Goal: Information Seeking & Learning: Learn about a topic

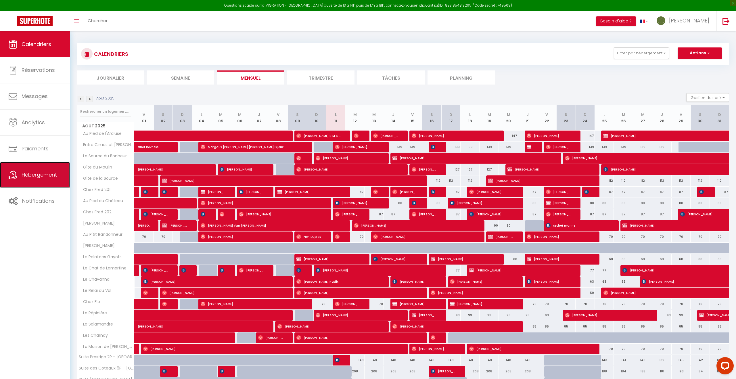
click at [52, 178] on span "Hébergement" at bounding box center [39, 174] width 35 height 7
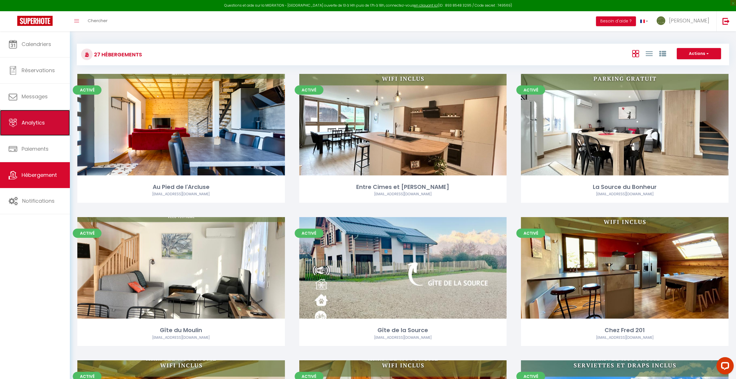
click at [31, 121] on span "Analytics" at bounding box center [33, 122] width 23 height 7
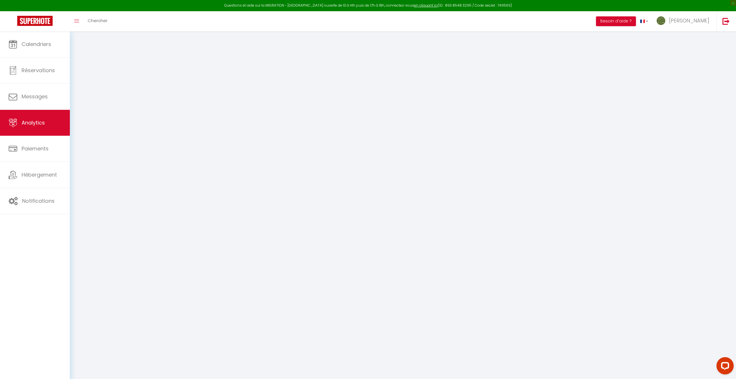
select select "2025"
select select "8"
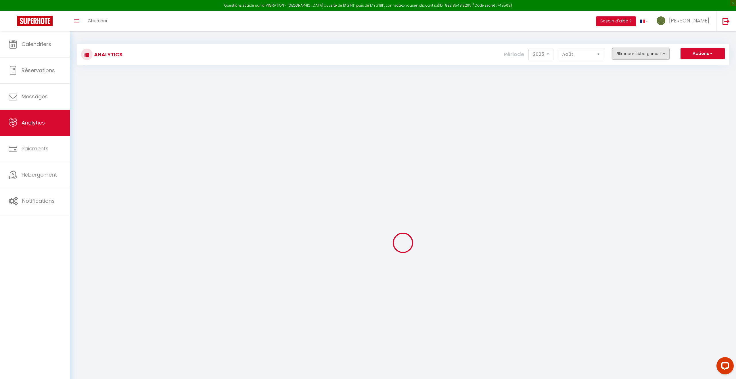
click at [365, 52] on button "Filtrer par hébergement" at bounding box center [641, 54] width 58 height 12
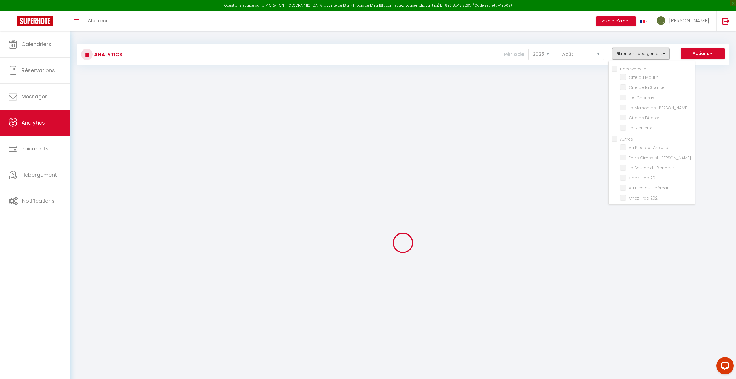
checkbox website "false"
checkbox Moulin "false"
checkbox Source "false"
checkbox Charnay "false"
checkbox Monique "false"
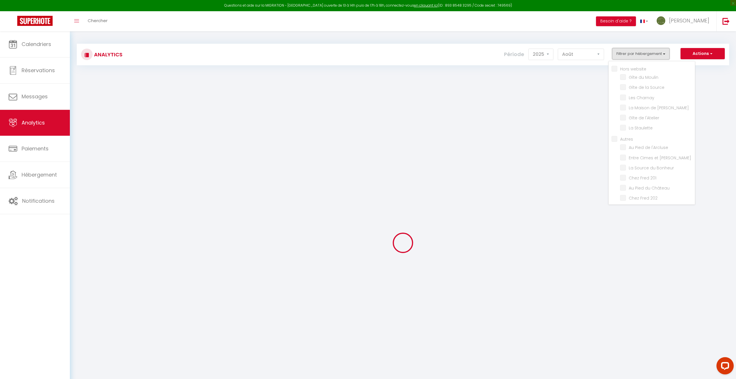
checkbox l\'Atelier "false"
checkbox Staulette "false"
checkbox input "false"
checkbox l\'Arcluse "false"
checkbox Vignes "false"
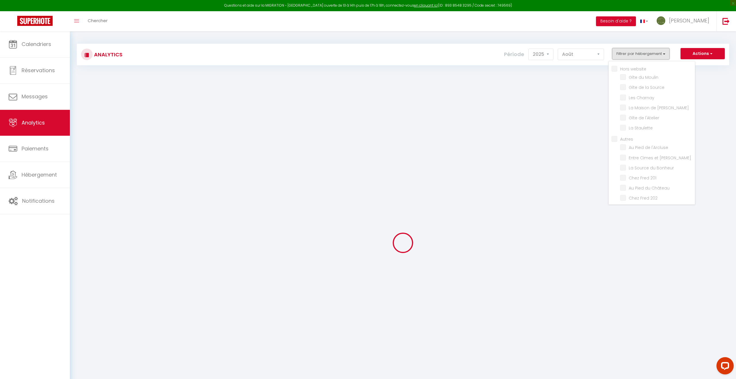
checkbox Bonheur "false"
checkbox 201 "false"
checkbox Château "false"
checkbox 202 "false"
checkbox Lauzière "false"
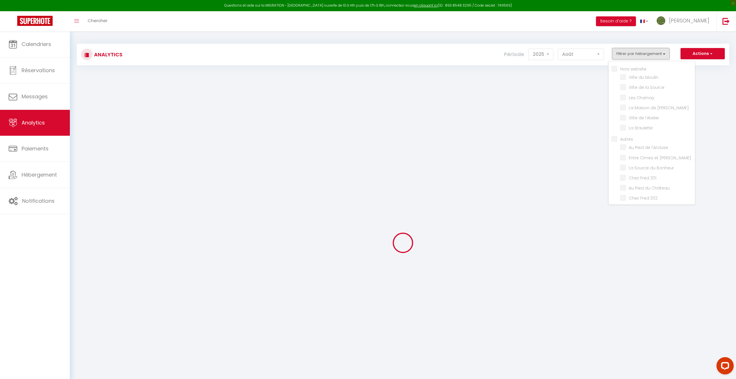
checkbox Randonneur "false"
checkbox Philippe "false"
checkbox Gayots "false"
checkbox Lamartine "false"
checkbox Chavanna "false"
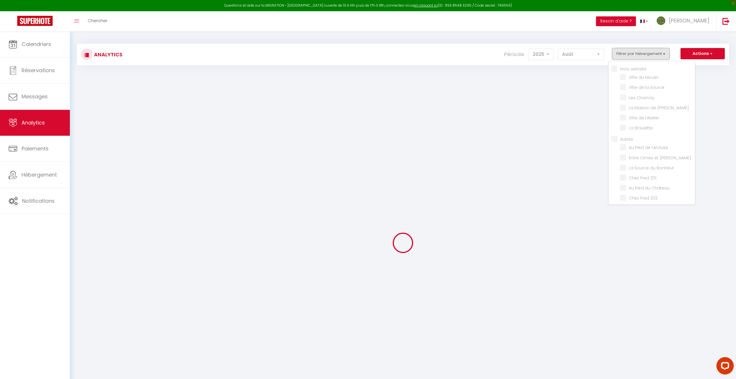
checkbox Val "false"
checkbox Flo "false"
checkbox Pépinière "false"
checkbox Salamandre "false"
checkbox Rive "false"
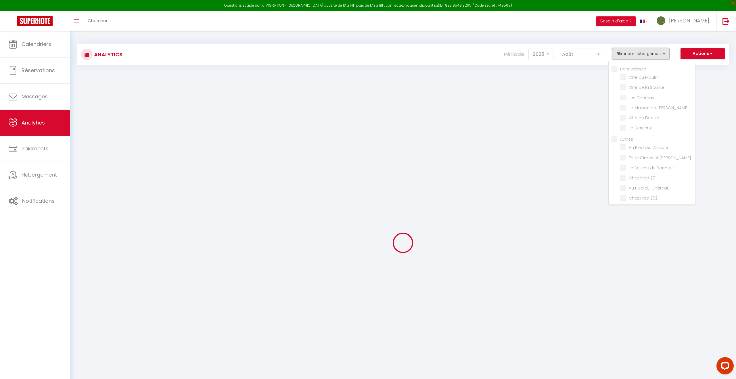
checkbox Rive "false"
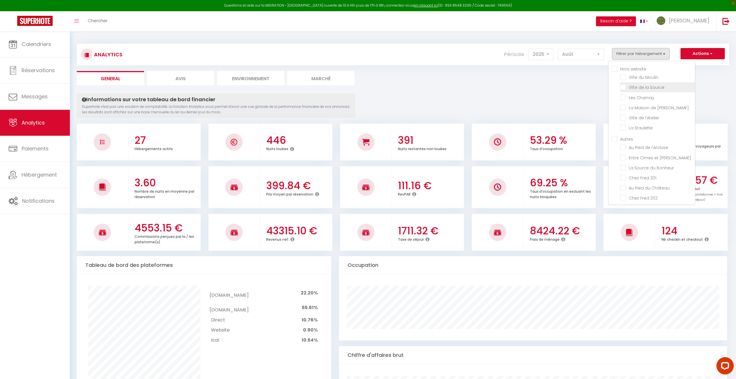
click at [365, 87] on Source "checkbox" at bounding box center [658, 87] width 75 height 6
checkbox Source "true"
checkbox Moulin "false"
checkbox Charnay "false"
checkbox Monique "false"
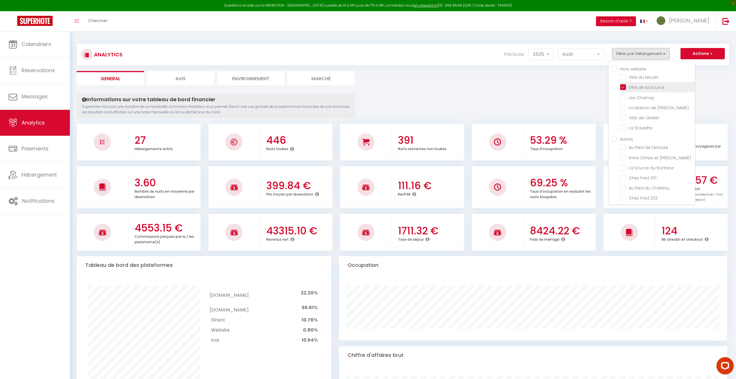
checkbox l\'Atelier "false"
checkbox Staulette "false"
checkbox l\'Arcluse "false"
checkbox Vignes "false"
checkbox Bonheur "false"
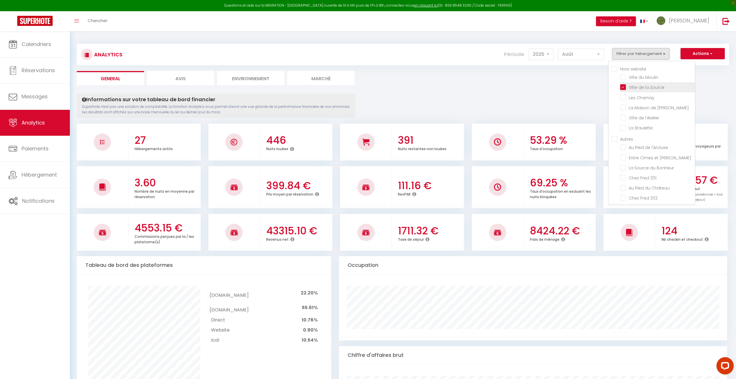
checkbox 201 "false"
checkbox Château "false"
checkbox 202 "false"
checkbox Lauzière "false"
checkbox Randonneur "false"
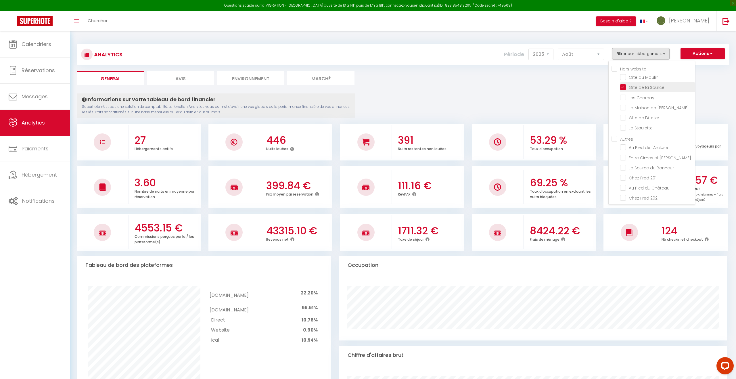
checkbox Philippe "false"
checkbox Gayots "false"
checkbox Lamartine "false"
checkbox Chavanna "false"
checkbox Val "false"
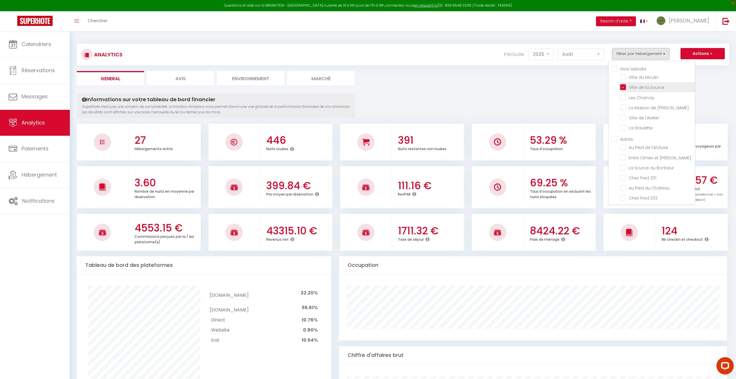
checkbox Flo "false"
checkbox Pépinière "false"
checkbox Salamandre "false"
checkbox Rive "false"
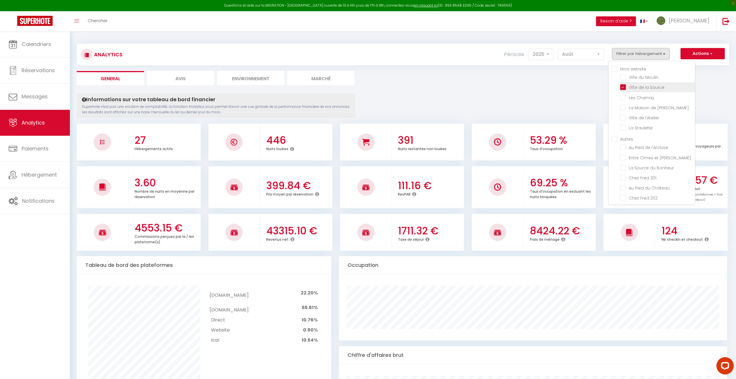
checkbox Rive "false"
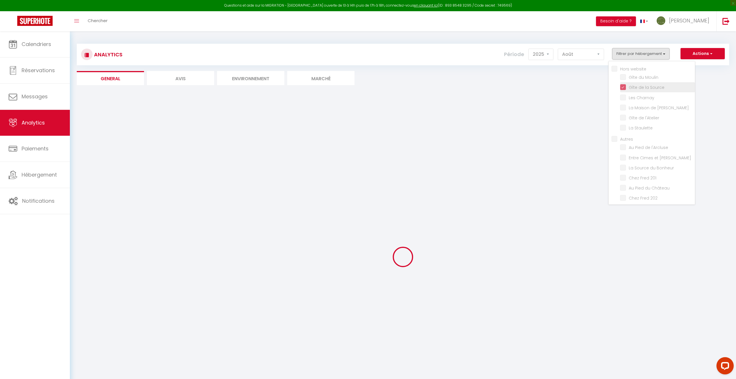
checkbox Moulin "false"
checkbox Charnay "false"
checkbox Monique "false"
checkbox l\'Atelier "false"
checkbox Staulette "false"
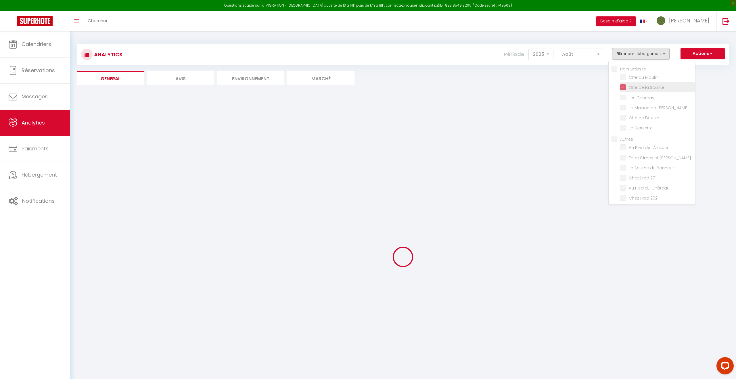
checkbox l\'Arcluse "false"
checkbox Vignes "false"
checkbox Bonheur "false"
checkbox 201 "false"
checkbox Château "false"
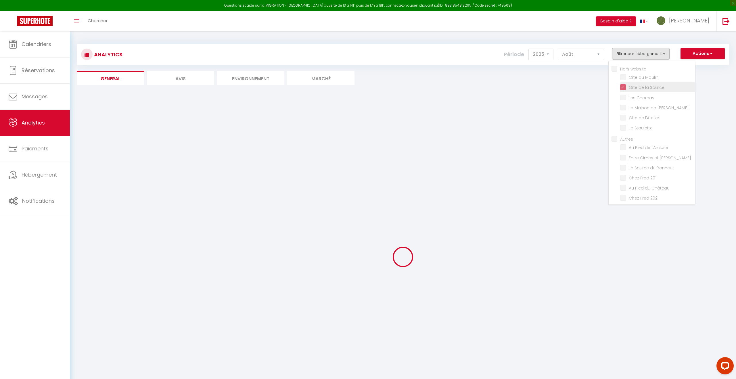
checkbox 202 "false"
checkbox Lauzière "false"
checkbox Randonneur "false"
checkbox Philippe "false"
checkbox Gayots "false"
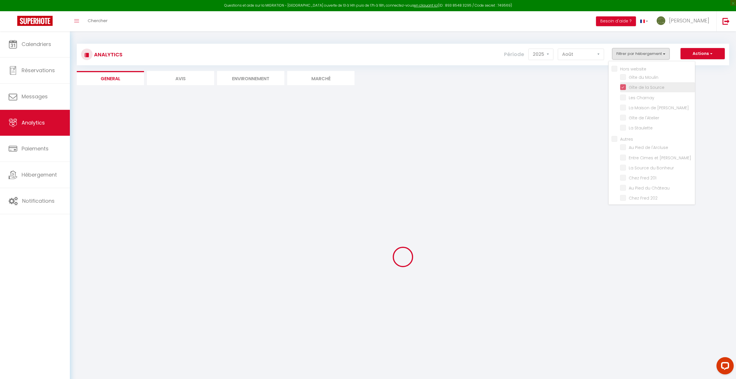
checkbox Lamartine "false"
checkbox Chavanna "false"
checkbox Val "false"
checkbox Flo "false"
checkbox Pépinière "false"
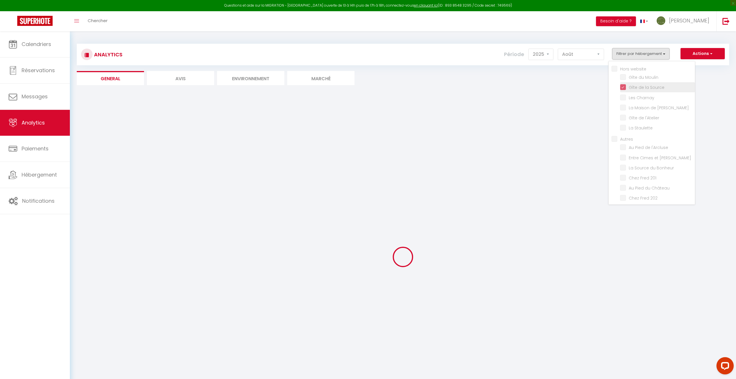
checkbox Salamandre "false"
checkbox Rive "false"
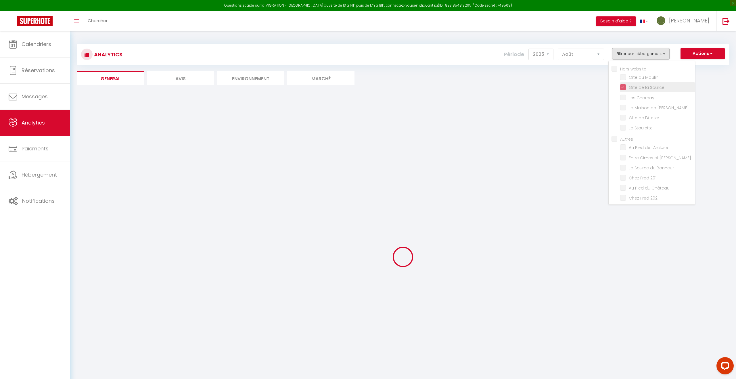
checkbox Rive "false"
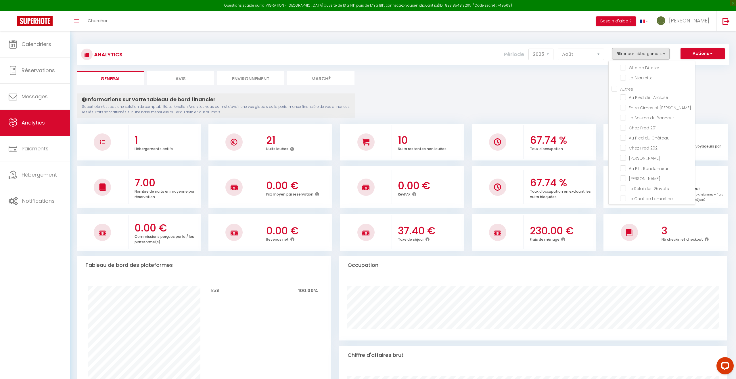
scroll to position [51, 0]
click at [365, 93] on l\'Arcluse "checkbox" at bounding box center [658, 96] width 75 height 6
checkbox l\'Arcluse "true"
checkbox Moulin "false"
checkbox Charnay "false"
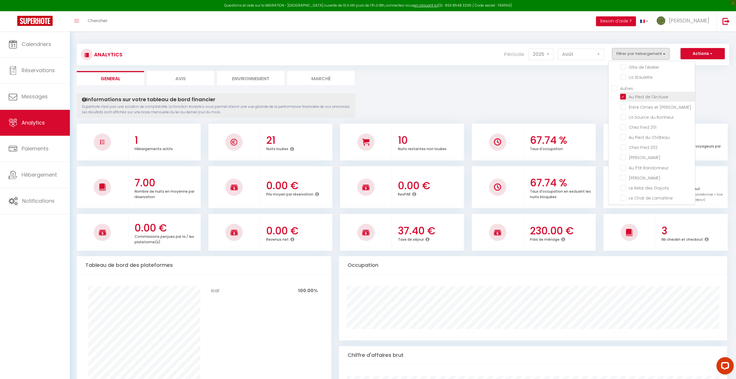
checkbox Monique "false"
checkbox l\'Atelier "false"
checkbox Staulette "false"
checkbox Vignes "false"
checkbox Bonheur "false"
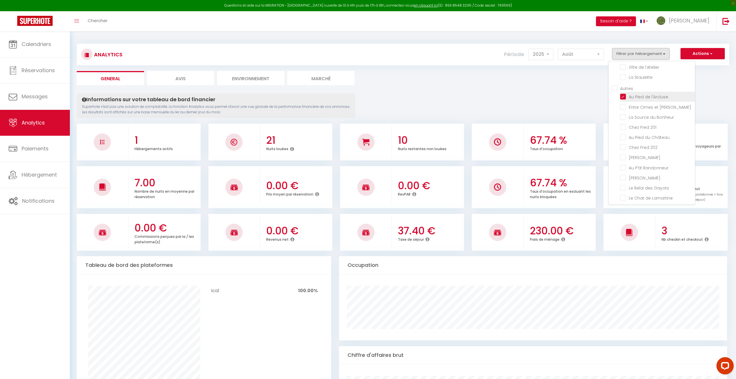
checkbox 201 "false"
checkbox Château "false"
checkbox 202 "false"
checkbox Lauzière "false"
checkbox Randonneur "false"
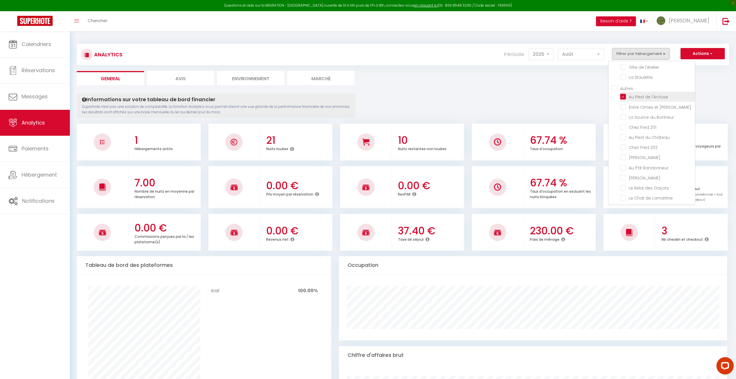
checkbox Philippe "false"
checkbox Gayots "false"
checkbox Lamartine "false"
checkbox Chavanna "false"
checkbox Val "false"
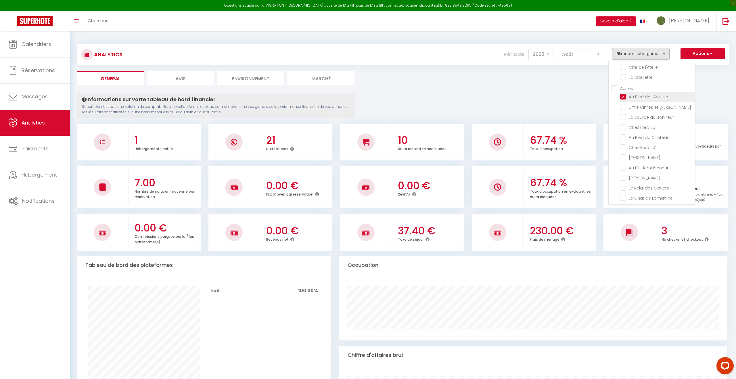
checkbox Flo "false"
checkbox Pépinière "false"
checkbox Salamandre "false"
checkbox Rive "false"
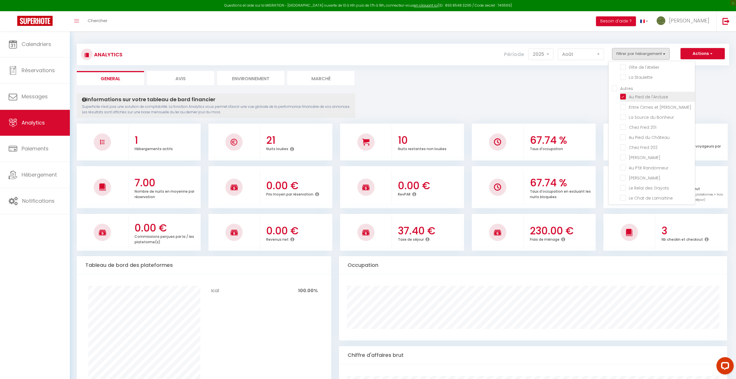
checkbox Rive "false"
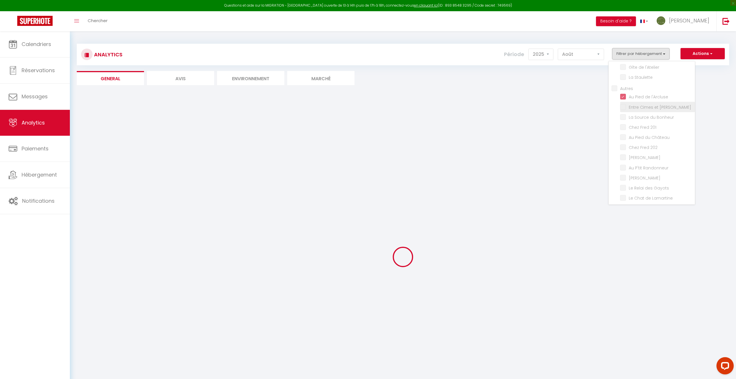
checkbox Moulin "false"
checkbox Charnay "false"
checkbox Monique "false"
checkbox l\'Atelier "false"
checkbox Staulette "false"
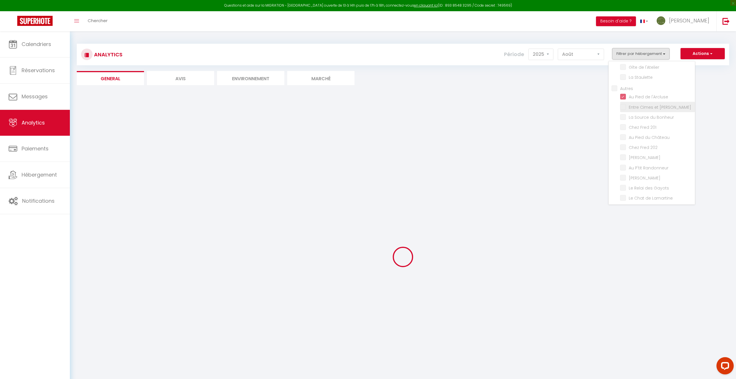
checkbox Vignes "false"
checkbox Bonheur "false"
checkbox 201 "false"
checkbox Château "false"
checkbox 202 "false"
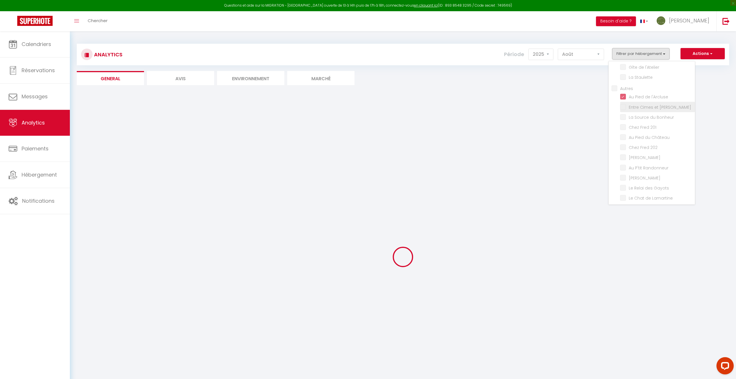
checkbox Lauzière "false"
checkbox Randonneur "false"
checkbox Philippe "false"
checkbox Gayots "false"
checkbox Lamartine "false"
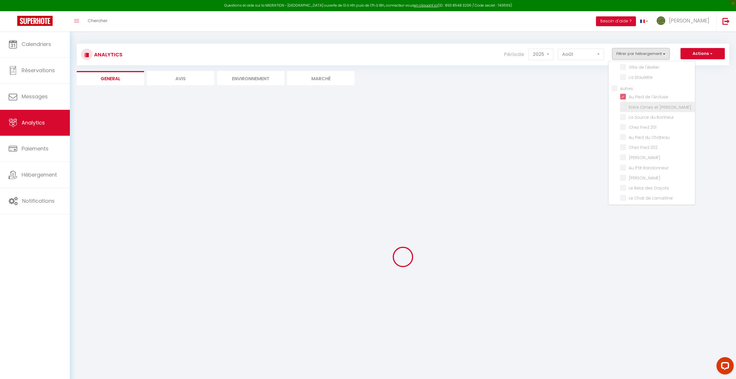
checkbox Chavanna "false"
checkbox Val "false"
checkbox Flo "false"
checkbox Pépinière "false"
checkbox Salamandre "false"
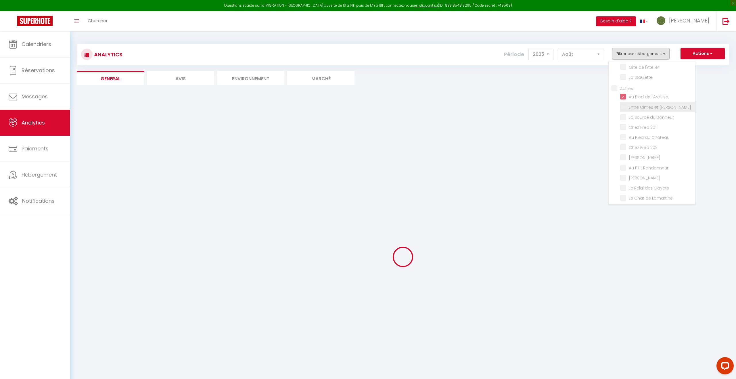
checkbox Rive "false"
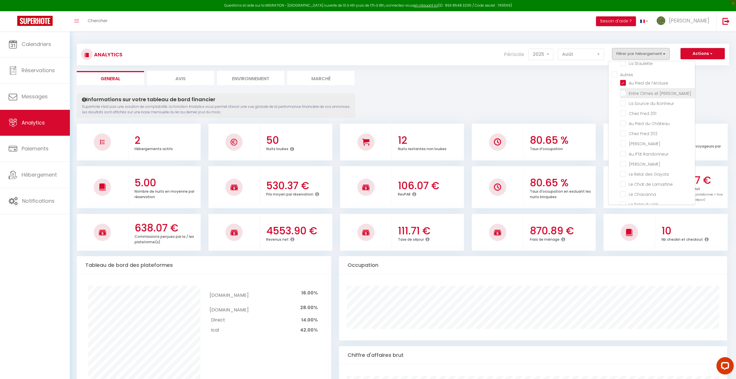
scroll to position [63, 0]
click at [365, 115] on 201 "checkbox" at bounding box center [658, 115] width 75 height 6
checkbox 201 "true"
checkbox Moulin "false"
checkbox Charnay "false"
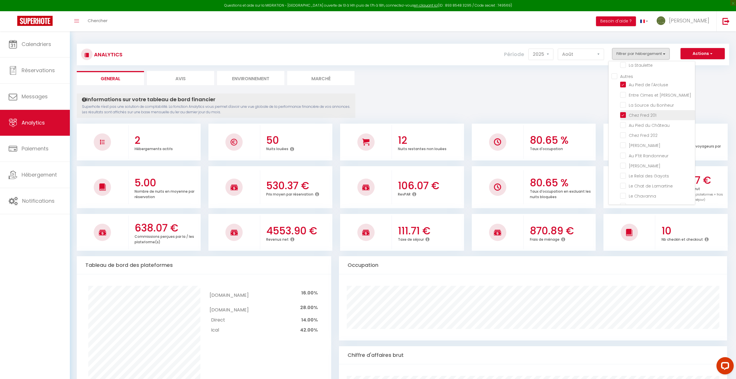
checkbox Monique "false"
checkbox l\'Atelier "false"
checkbox Staulette "false"
checkbox Vignes "false"
checkbox Bonheur "false"
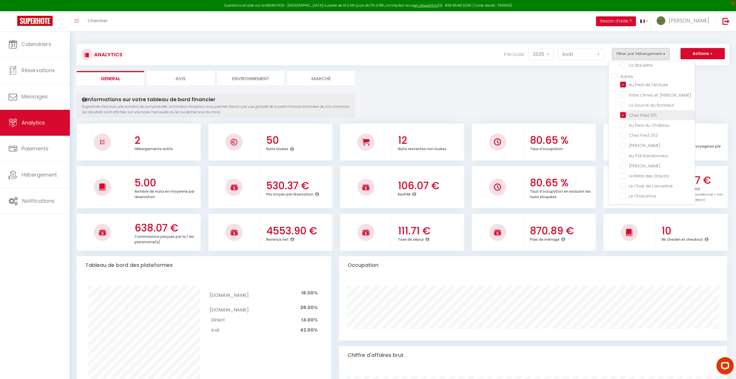
checkbox Château "false"
checkbox 202 "false"
checkbox Lauzière "false"
checkbox Randonneur "false"
checkbox Philippe "false"
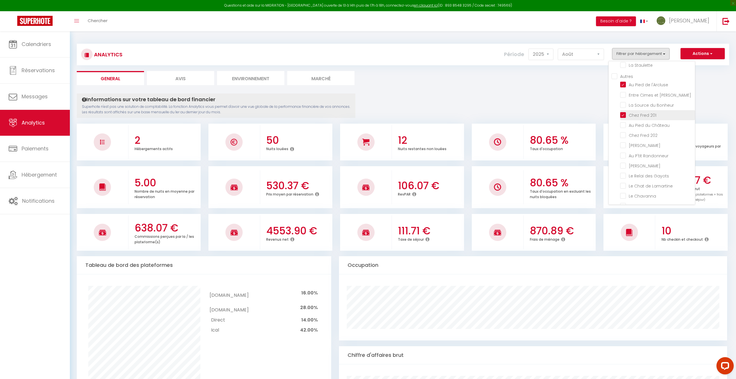
checkbox Gayots "false"
checkbox Lamartine "false"
checkbox Chavanna "false"
checkbox Val "false"
checkbox Flo "false"
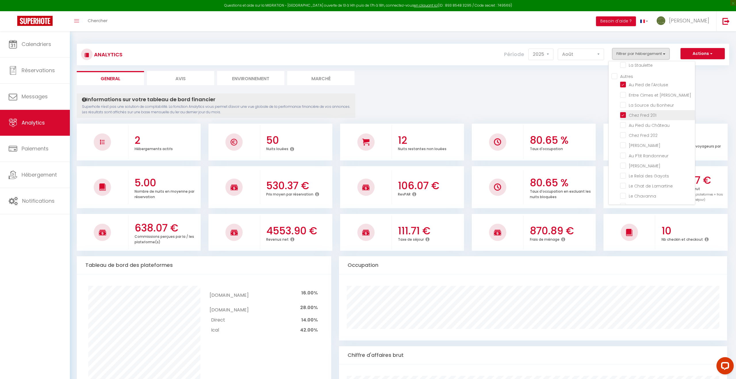
checkbox Pépinière "false"
checkbox Salamandre "false"
checkbox Rive "false"
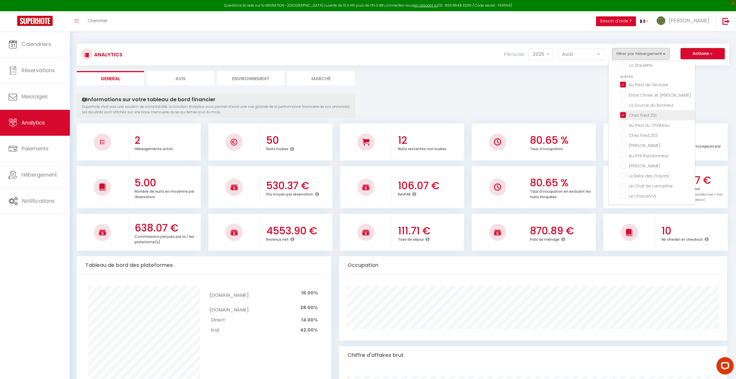
checkbox Rive "false"
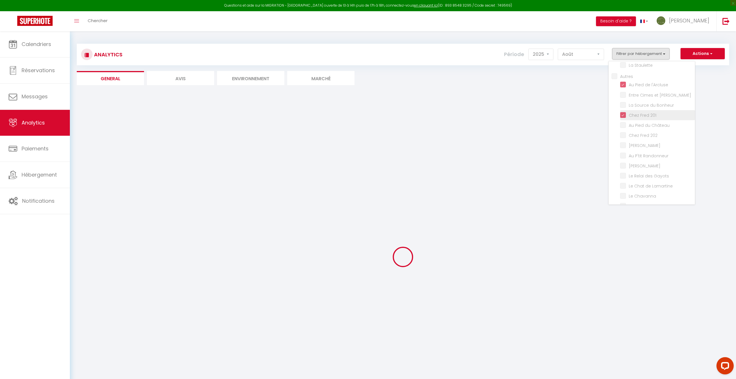
checkbox Moulin "false"
checkbox Charnay "false"
checkbox Monique "false"
checkbox l\'Atelier "false"
checkbox Staulette "false"
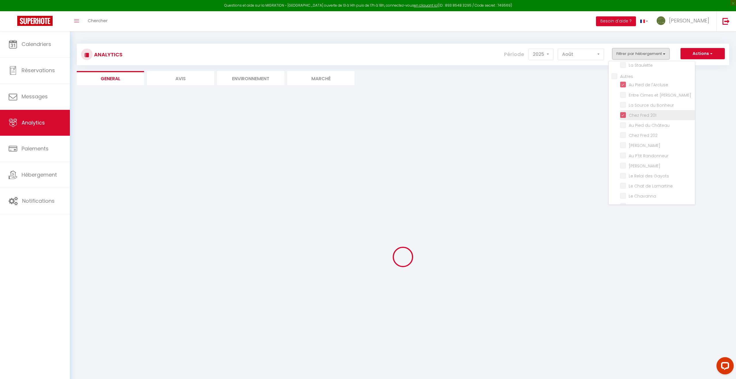
checkbox Vignes "false"
checkbox Bonheur "false"
checkbox Château "false"
checkbox 202 "false"
checkbox Lauzière "false"
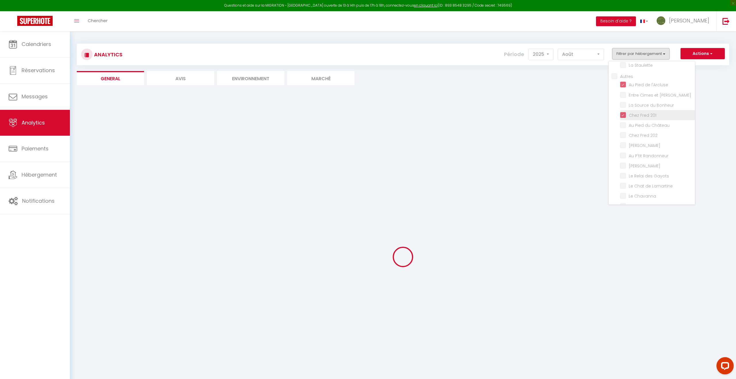
checkbox Randonneur "false"
checkbox Philippe "false"
checkbox Gayots "false"
checkbox Lamartine "false"
checkbox Chavanna "false"
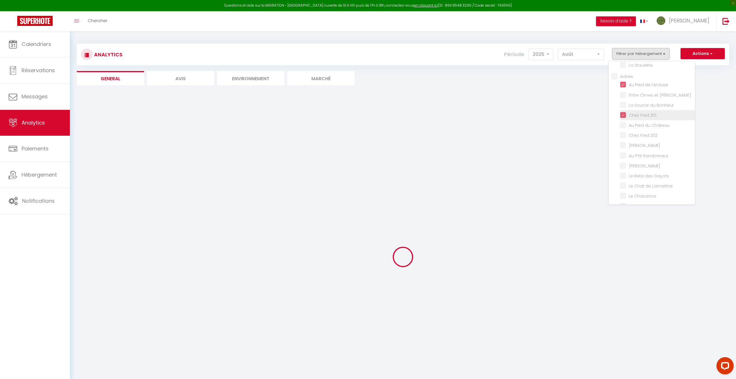
checkbox Val "false"
checkbox Flo "false"
checkbox Pépinière "false"
checkbox Salamandre "false"
checkbox Rive "false"
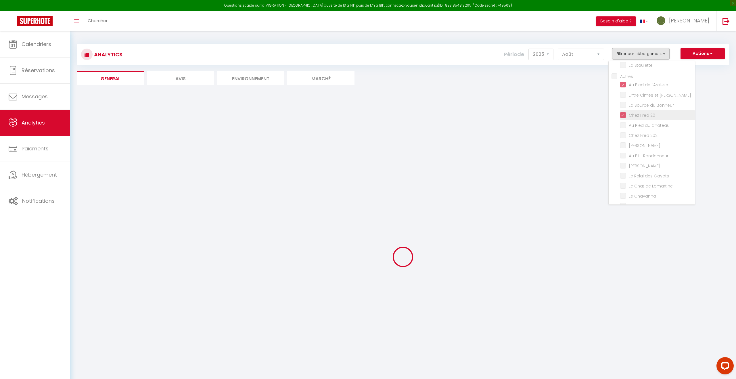
checkbox Rive "false"
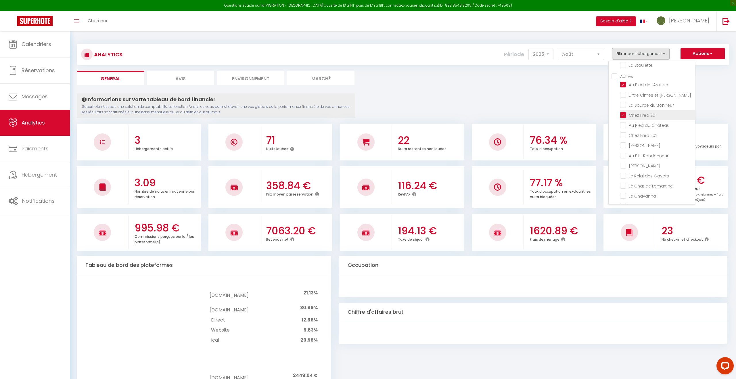
click at [365, 115] on 201 "checkbox" at bounding box center [658, 115] width 75 height 6
checkbox 201 "false"
checkbox Moulin "false"
checkbox Charnay "false"
checkbox Monique "false"
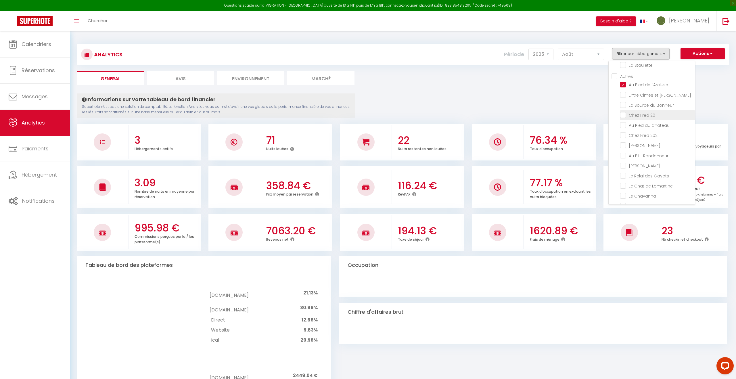
checkbox l\'Atelier "false"
checkbox Staulette "false"
checkbox Vignes "false"
checkbox Bonheur "false"
checkbox Château "false"
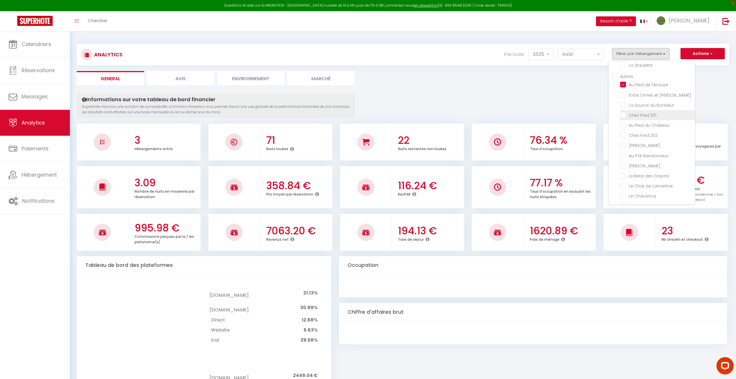
checkbox 202 "false"
checkbox Lauzière "false"
checkbox Randonneur "false"
checkbox Philippe "false"
checkbox Gayots "false"
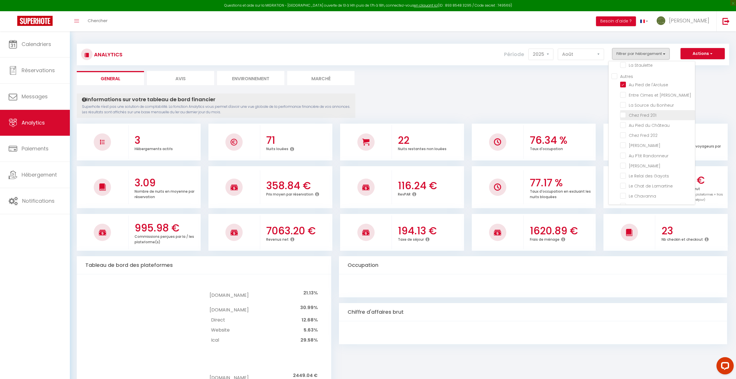
checkbox Lamartine "false"
checkbox Chavanna "false"
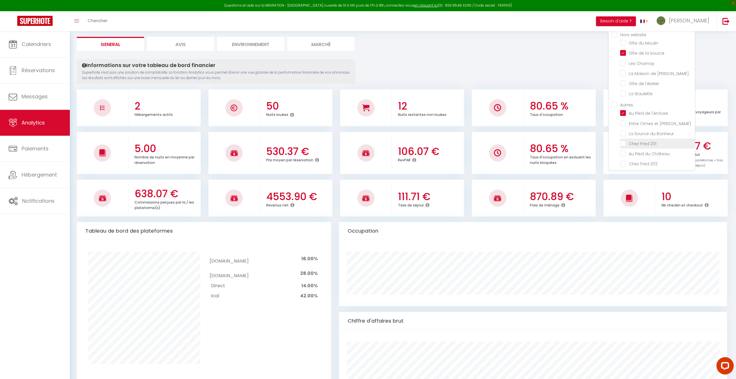
scroll to position [0, 0]
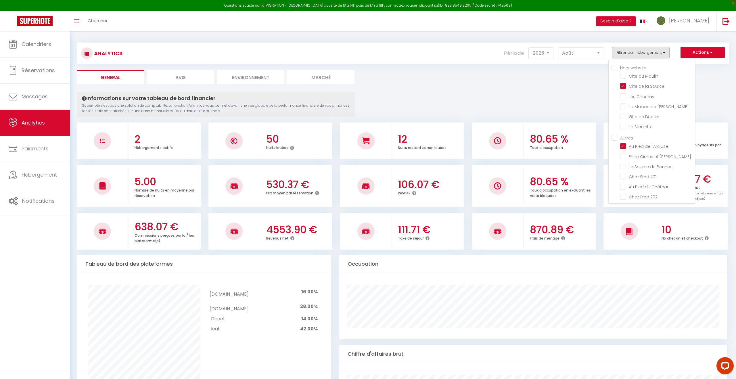
click at [365, 80] on ul "General Avis Environnement Marché" at bounding box center [403, 77] width 653 height 14
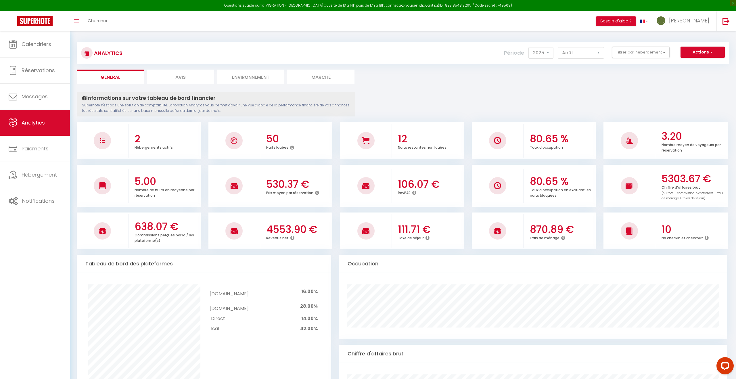
scroll to position [3, 0]
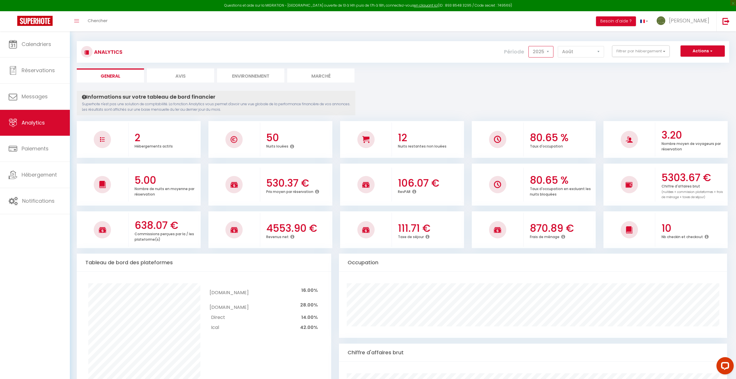
click at [365, 53] on select "2014 2015 2016 2017 2018 2019 2020 2021 2022 2023 2024 2025 2026 2027" at bounding box center [541, 52] width 25 height 12
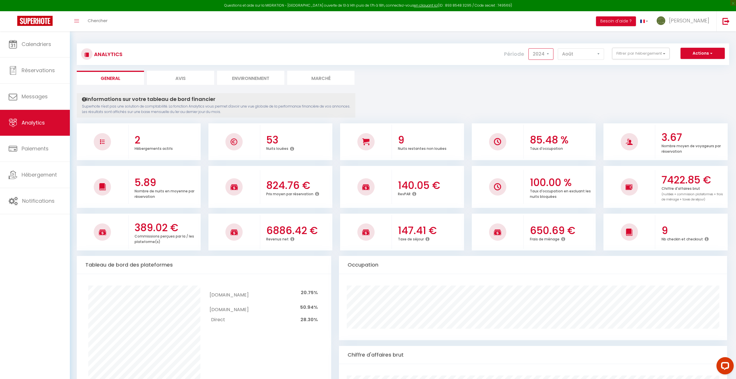
scroll to position [0, 0]
click at [365, 55] on button "Filtrer par hébergement" at bounding box center [641, 54] width 58 height 12
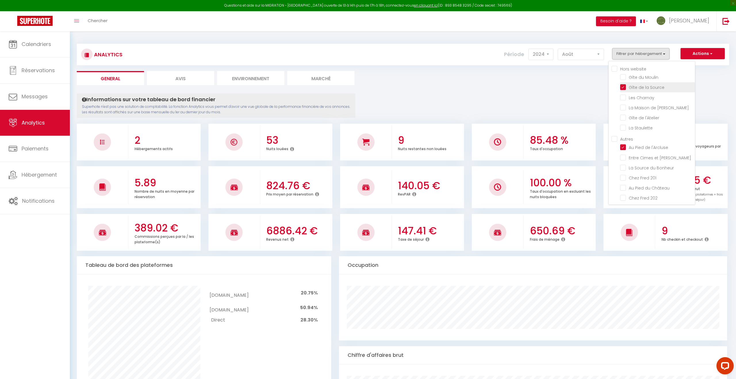
click at [365, 89] on Source "checkbox" at bounding box center [658, 87] width 75 height 6
click at [365, 88] on Source "checkbox" at bounding box center [658, 87] width 75 height 6
click at [365, 148] on l\'Arcluse "checkbox" at bounding box center [658, 147] width 75 height 6
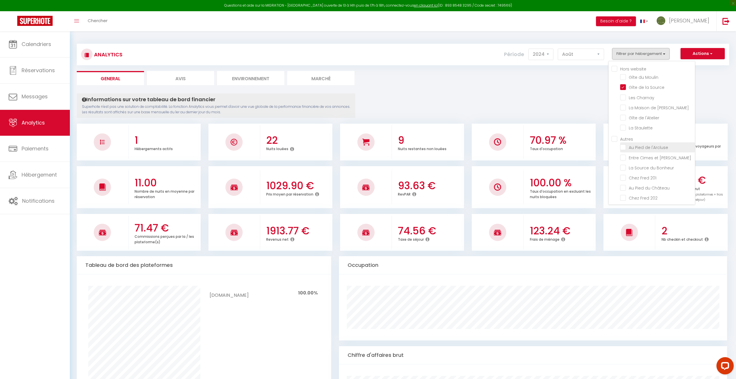
click at [365, 148] on l\'Arcluse "checkbox" at bounding box center [658, 147] width 75 height 6
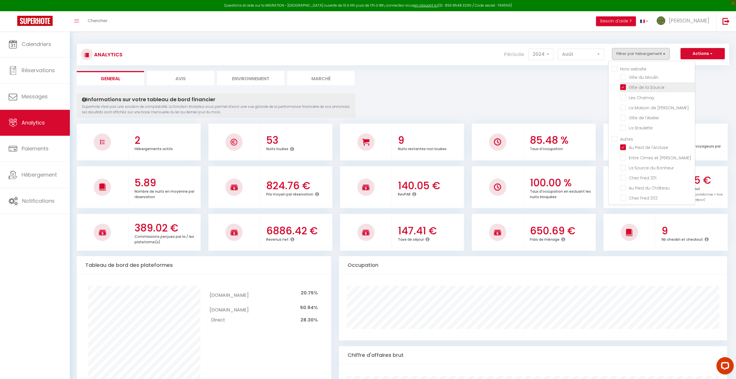
click at [365, 87] on Source "checkbox" at bounding box center [658, 87] width 75 height 6
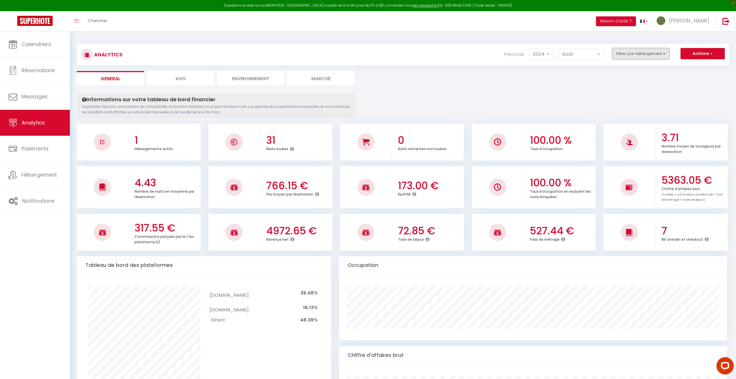
click at [365, 52] on button "Filtrer par hébergement" at bounding box center [641, 54] width 58 height 12
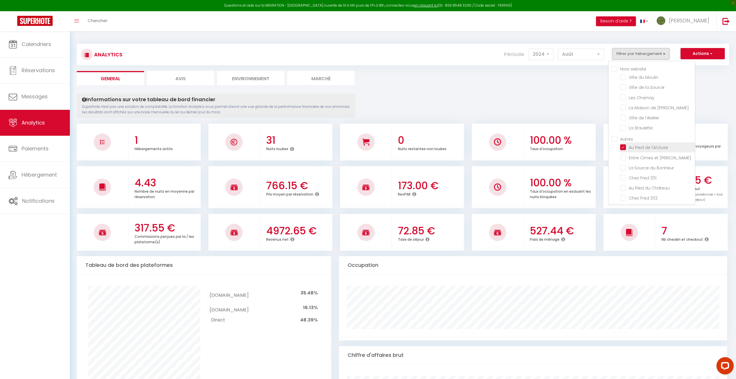
click at [365, 147] on l\'Arcluse "checkbox" at bounding box center [658, 147] width 75 height 6
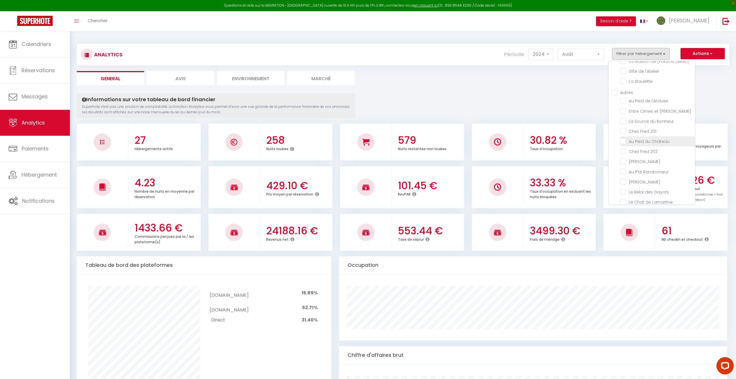
scroll to position [47, 0]
click at [365, 131] on 201 "checkbox" at bounding box center [658, 130] width 75 height 6
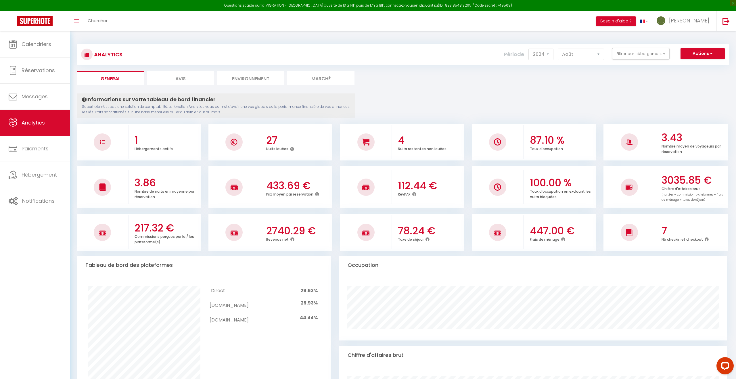
scroll to position [3, 0]
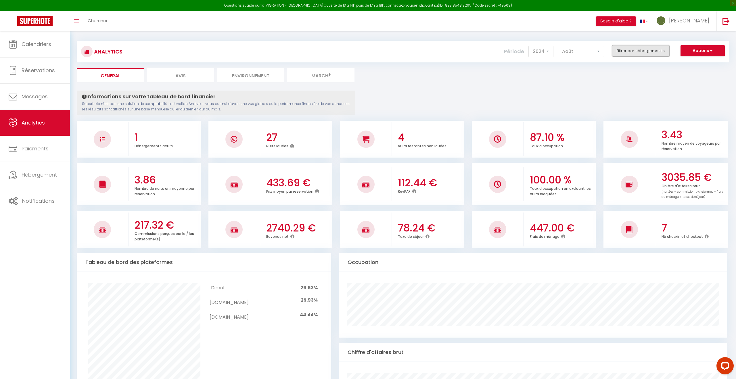
click at [365, 52] on button "Filtrer par hébergement" at bounding box center [641, 51] width 58 height 12
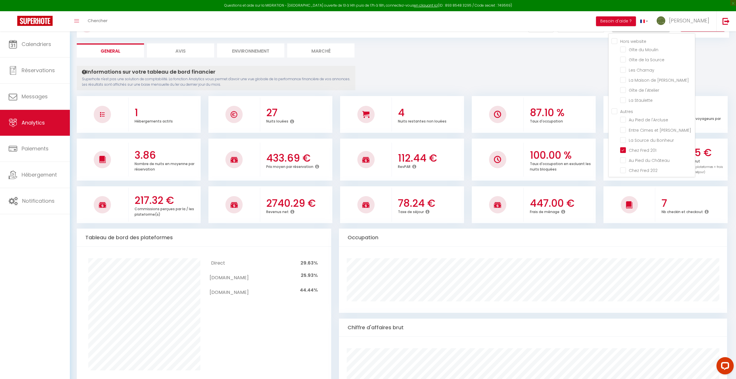
scroll to position [0, 0]
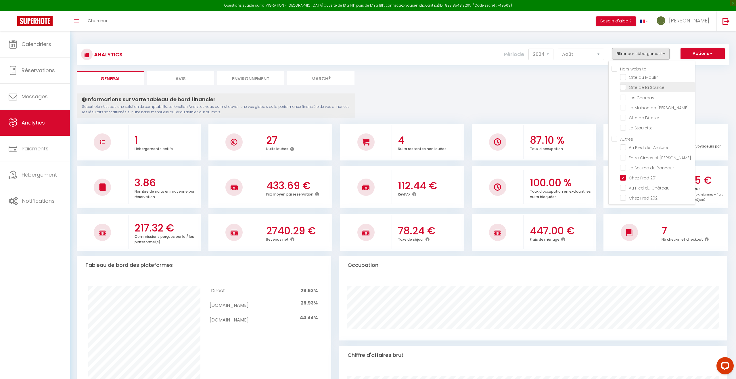
click at [365, 88] on Source "checkbox" at bounding box center [658, 87] width 75 height 6
click at [365, 179] on 201 "checkbox" at bounding box center [658, 178] width 75 height 6
click at [365, 88] on Source "checkbox" at bounding box center [658, 87] width 75 height 6
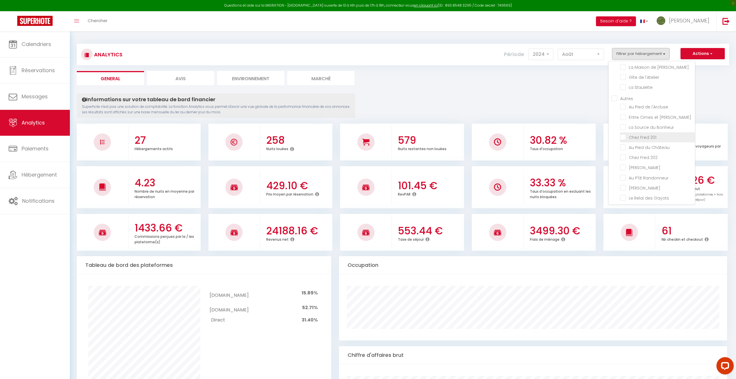
scroll to position [37, 0]
click at [365, 141] on 201 "checkbox" at bounding box center [658, 141] width 75 height 6
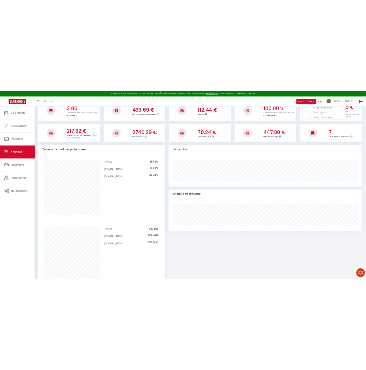
scroll to position [162, 0]
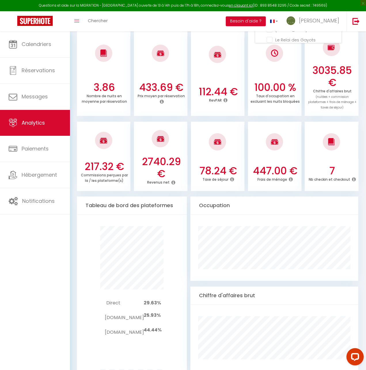
click at [190, 198] on div "Occupation" at bounding box center [274, 205] width 168 height 18
click at [192, 197] on div "Occupation" at bounding box center [274, 205] width 168 height 18
click at [191, 197] on div "Occupation" at bounding box center [274, 205] width 168 height 18
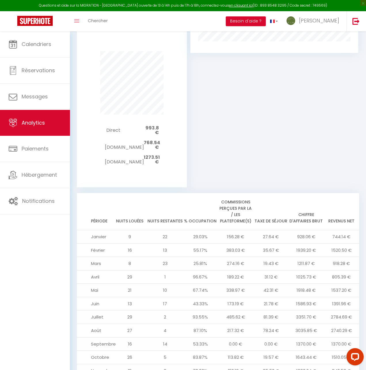
scroll to position [522, 0]
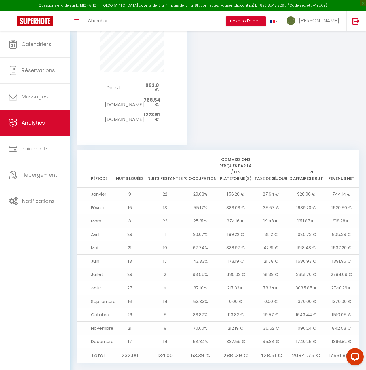
click at [77, 150] on th "Période" at bounding box center [94, 168] width 35 height 37
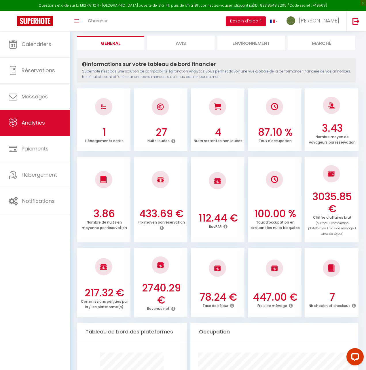
scroll to position [0, 0]
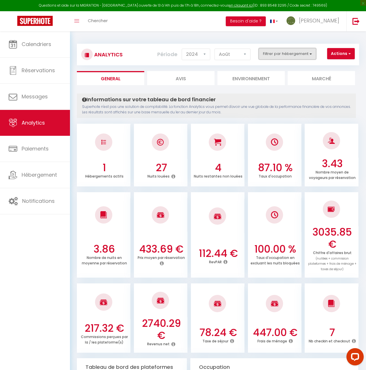
click at [312, 55] on button "Filtrer par hébergement" at bounding box center [287, 54] width 58 height 12
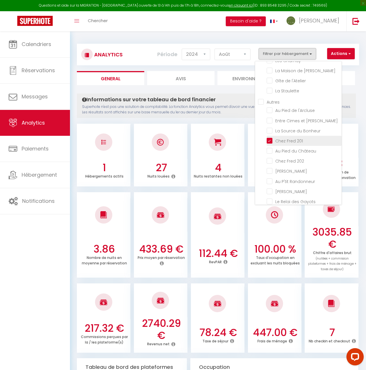
click at [270, 140] on 201 "checkbox" at bounding box center [303, 141] width 75 height 6
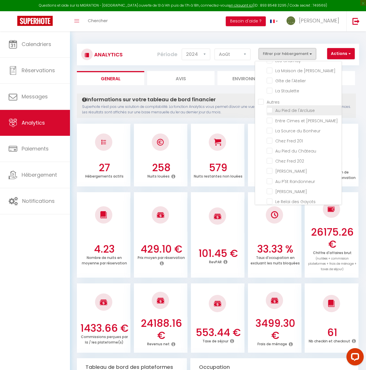
click at [271, 110] on l\'Arcluse "checkbox" at bounding box center [303, 110] width 75 height 6
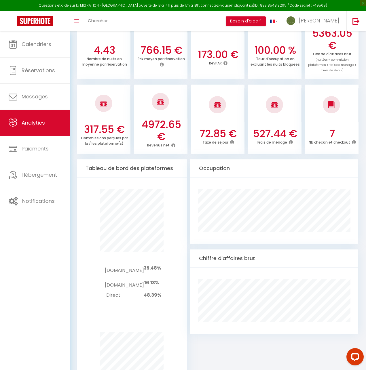
scroll to position [194, 0]
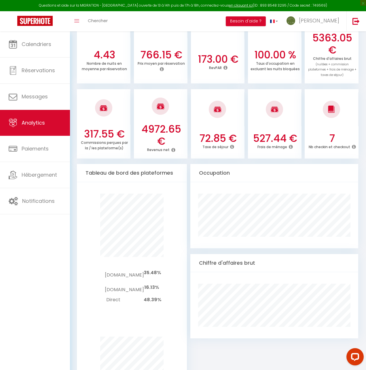
click at [190, 165] on div "Occupation" at bounding box center [274, 173] width 168 height 18
click at [191, 165] on div "Occupation" at bounding box center [274, 173] width 168 height 18
click at [190, 163] on div "1 Hébergements actifs 31 Nuits louées 0 Nuits restantes non louées 100.00 % Tau…" at bounding box center [218, 312] width 282 height 768
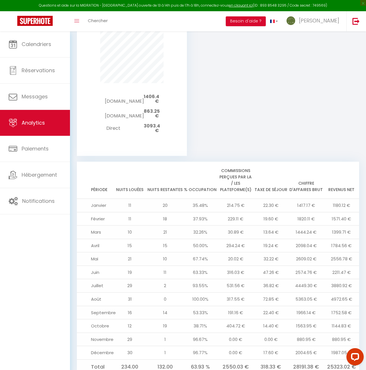
scroll to position [522, 0]
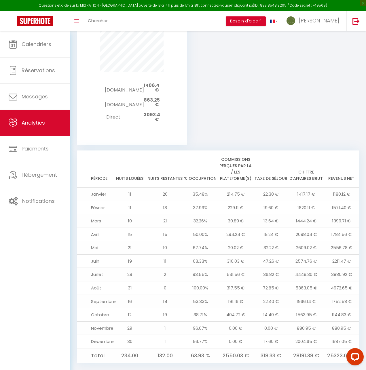
click at [77, 150] on th "Période" at bounding box center [94, 168] width 35 height 37
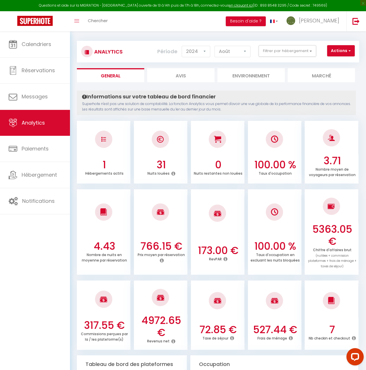
scroll to position [0, 0]
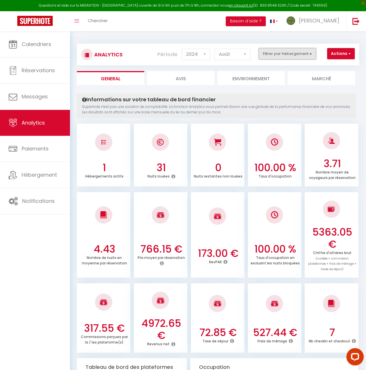
click at [310, 55] on button "Filtrer par hébergement" at bounding box center [287, 54] width 58 height 12
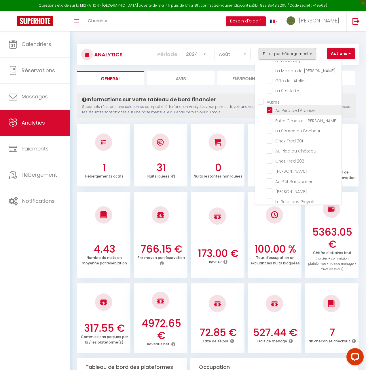
click at [270, 109] on l\'Arcluse "checkbox" at bounding box center [303, 110] width 75 height 6
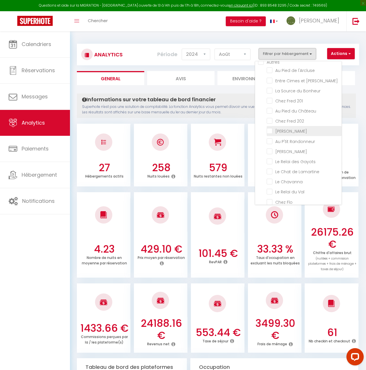
scroll to position [89, 0]
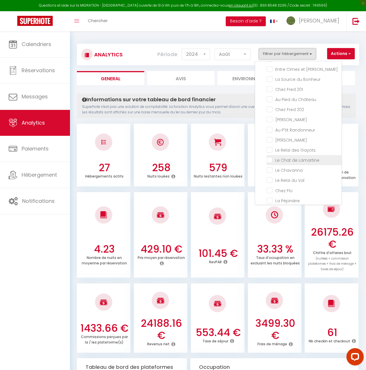
click at [270, 161] on Lamartine "checkbox" at bounding box center [303, 160] width 75 height 6
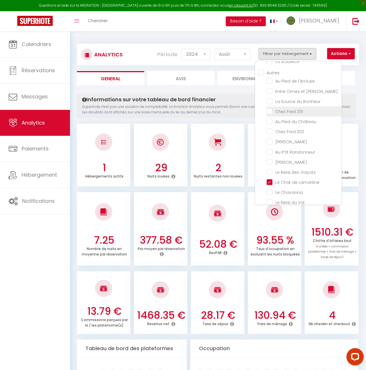
scroll to position [68, 0]
drag, startPoint x: 269, startPoint y: 121, endPoint x: 270, endPoint y: 136, distance: 15.0
click at [269, 121] on Château "checkbox" at bounding box center [303, 120] width 75 height 6
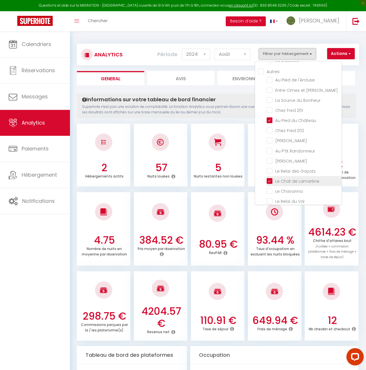
click at [270, 180] on Lamartine "checkbox" at bounding box center [303, 181] width 75 height 6
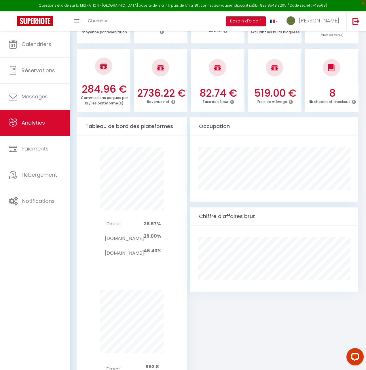
scroll to position [211, 0]
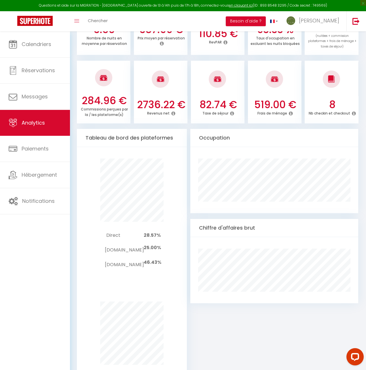
click at [190, 129] on div "Occupation" at bounding box center [274, 138] width 168 height 18
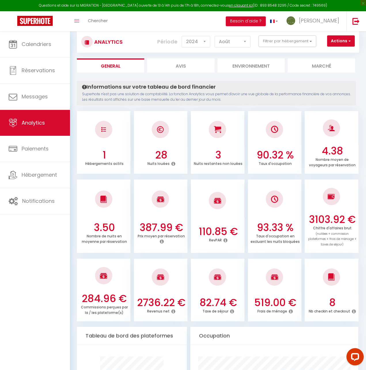
scroll to position [0, 0]
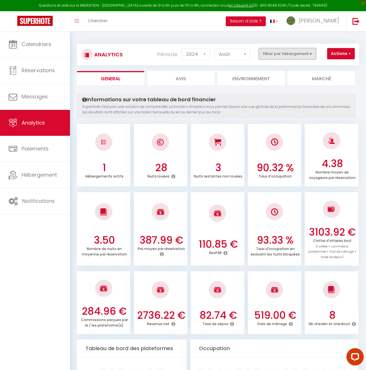
click at [308, 54] on button "Filtrer par hébergement" at bounding box center [287, 54] width 58 height 12
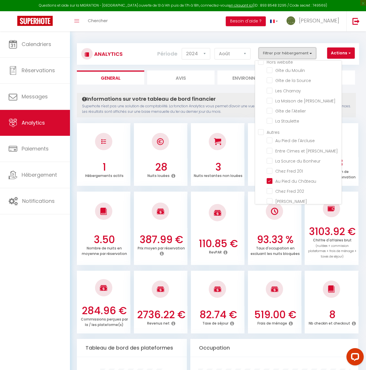
scroll to position [3, 0]
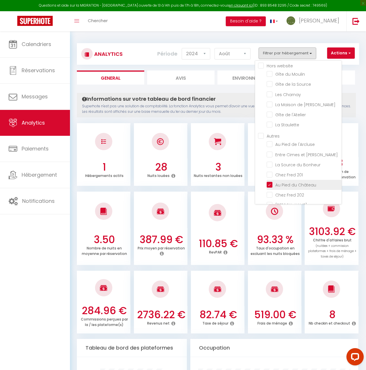
click at [270, 185] on Château "checkbox" at bounding box center [303, 185] width 75 height 6
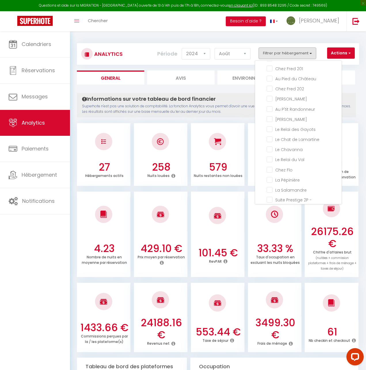
scroll to position [111, 0]
click at [272, 127] on Gayots "checkbox" at bounding box center [303, 127] width 75 height 6
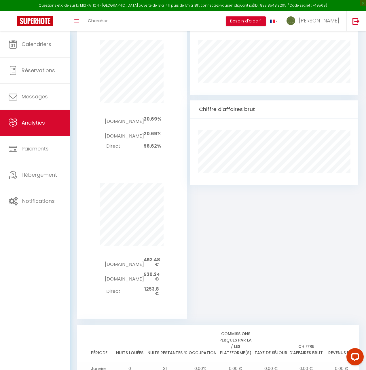
scroll to position [264, 0]
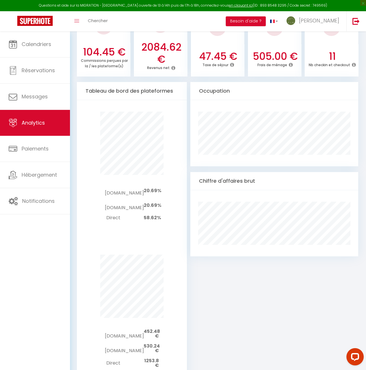
click at [190, 82] on div "Occupation" at bounding box center [274, 91] width 168 height 18
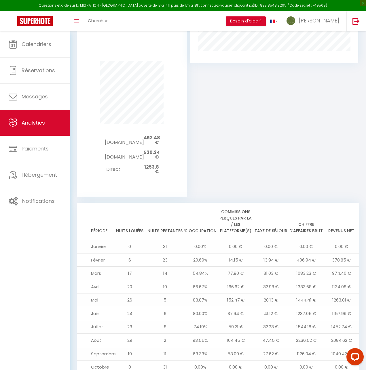
scroll to position [510, 0]
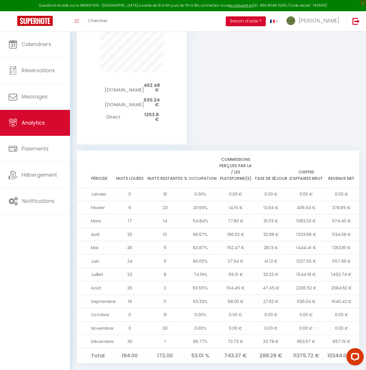
click at [77, 150] on th "Période" at bounding box center [94, 168] width 35 height 37
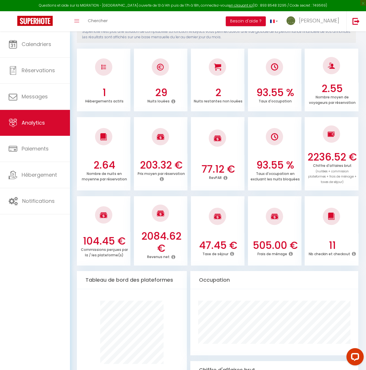
scroll to position [0, 0]
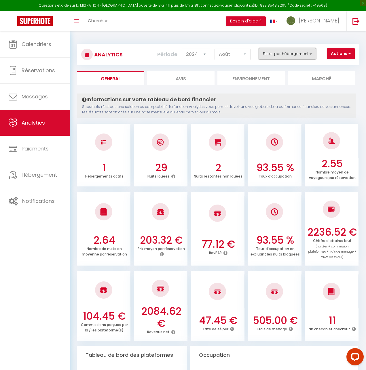
click at [313, 53] on button "Filtrer par hébergement" at bounding box center [287, 54] width 58 height 12
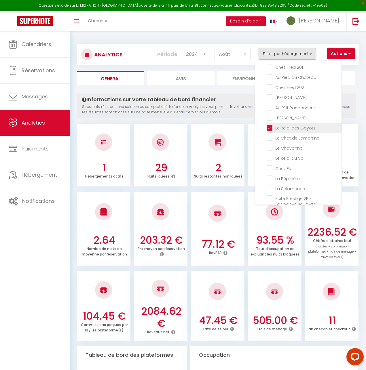
click at [272, 127] on Gayots "checkbox" at bounding box center [303, 128] width 75 height 6
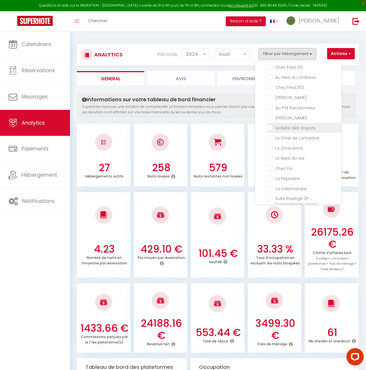
click at [272, 127] on Gayots "checkbox" at bounding box center [303, 128] width 75 height 6
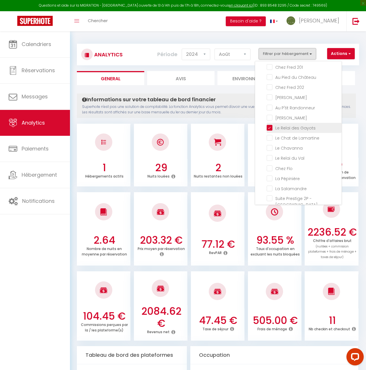
click at [272, 127] on Gayots "checkbox" at bounding box center [303, 128] width 75 height 6
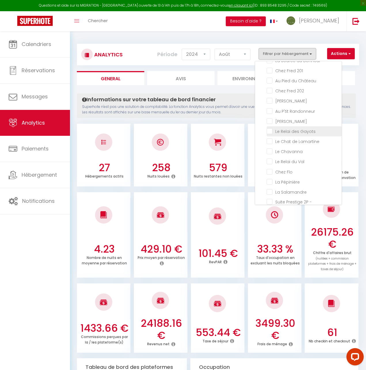
scroll to position [107, 0]
click at [272, 113] on Randonneur "checkbox" at bounding box center [303, 111] width 75 height 6
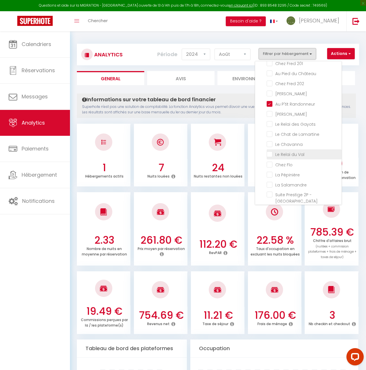
scroll to position [113, 0]
click at [270, 126] on Gayots "checkbox" at bounding box center [303, 125] width 75 height 6
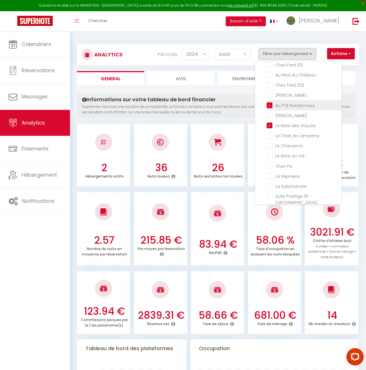
click at [270, 105] on Randonneur "checkbox" at bounding box center [303, 105] width 75 height 6
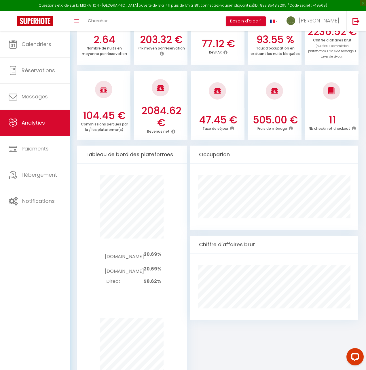
scroll to position [201, 0]
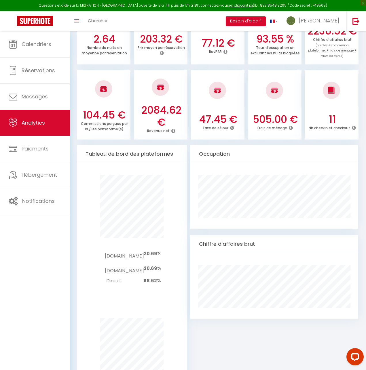
click at [190, 146] on div "Occupation" at bounding box center [274, 154] width 168 height 18
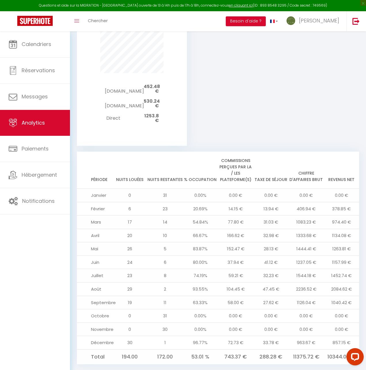
scroll to position [510, 0]
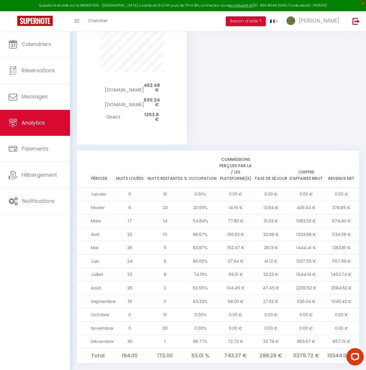
click at [77, 150] on th "Période" at bounding box center [94, 168] width 35 height 37
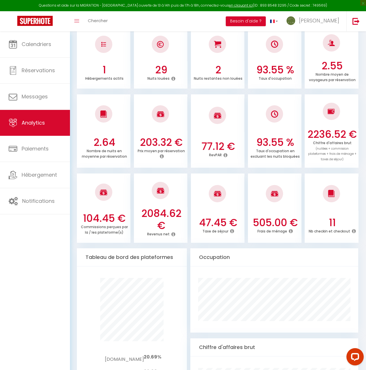
scroll to position [0, 0]
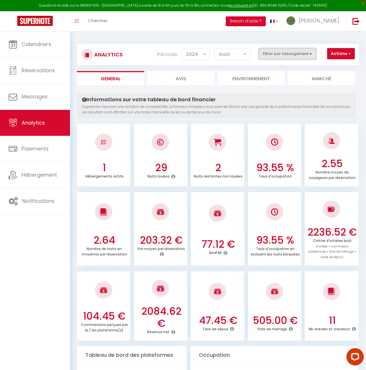
click at [310, 52] on button "Filtrer par hébergement" at bounding box center [287, 54] width 58 height 12
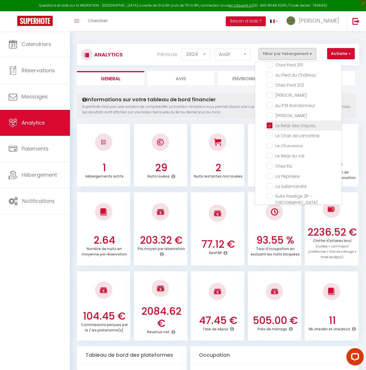
click at [272, 122] on li "Le Relai des Gayots" at bounding box center [303, 126] width 75 height 10
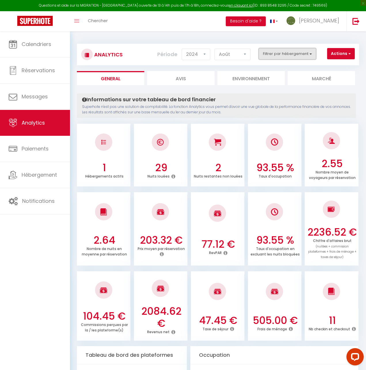
click at [310, 55] on button "Filtrer par hébergement" at bounding box center [287, 54] width 58 height 12
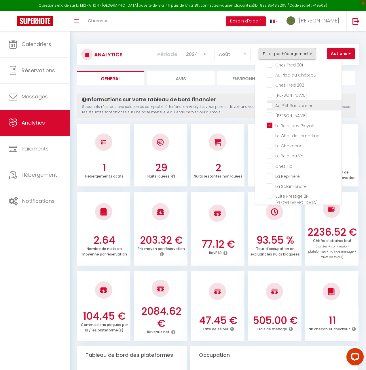
drag, startPoint x: 272, startPoint y: 105, endPoint x: 272, endPoint y: 108, distance: 3.3
click at [271, 105] on Randonneur "checkbox" at bounding box center [303, 105] width 75 height 6
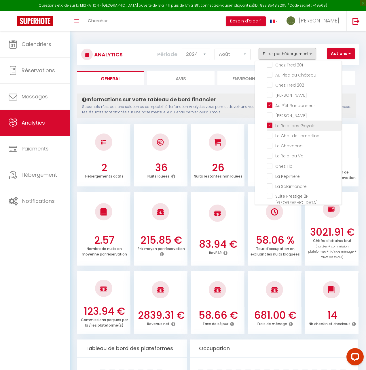
click at [270, 125] on Gayots "checkbox" at bounding box center [303, 125] width 75 height 6
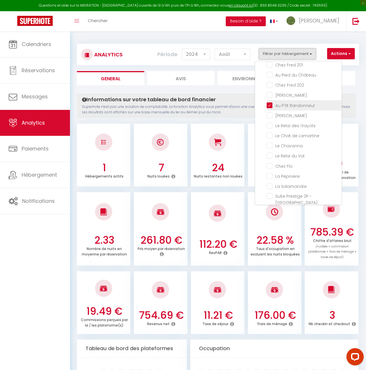
click at [270, 105] on Randonneur "checkbox" at bounding box center [303, 105] width 75 height 6
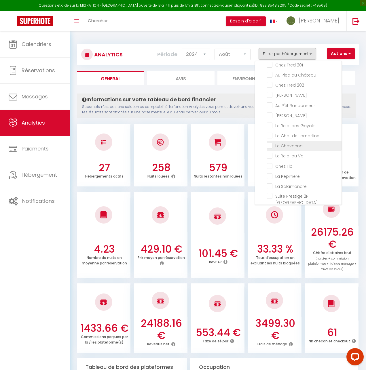
click at [270, 147] on Chavanna "checkbox" at bounding box center [303, 145] width 75 height 6
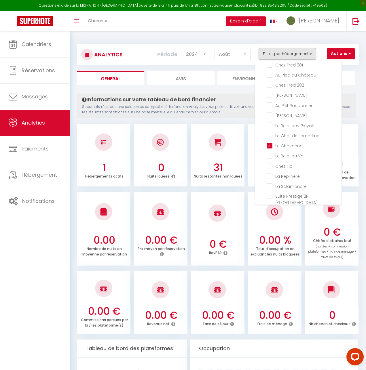
click at [230, 118] on div "Informations sur votre tableau de bord financier Superhote n'est pas une soluti…" at bounding box center [216, 105] width 279 height 24
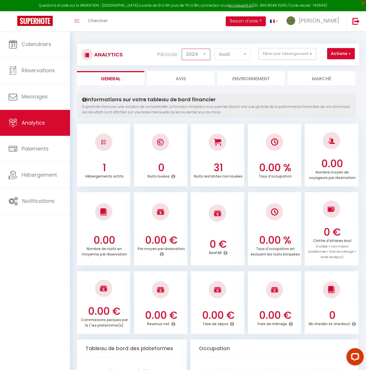
click at [205, 53] on select "2014 2015 2016 2017 2018 2019 2020 2021 2022 2023 2024 2025 2026 2027" at bounding box center [196, 55] width 28 height 12
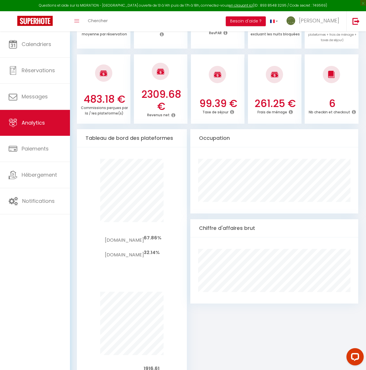
scroll to position [235, 0]
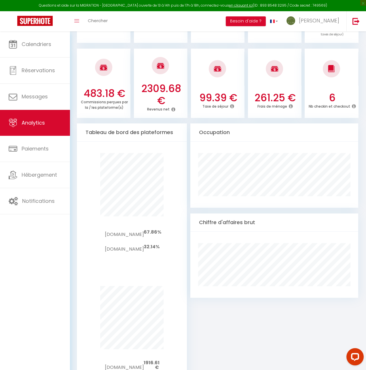
click at [190, 124] on div "Occupation" at bounding box center [274, 132] width 168 height 18
click at [190, 124] on div "Occupation" at bounding box center [274, 133] width 168 height 18
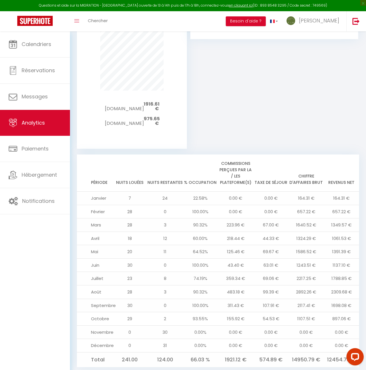
scroll to position [497, 0]
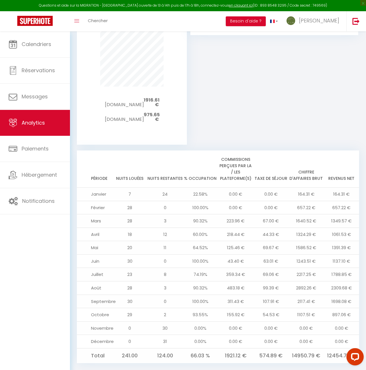
click at [77, 150] on th "Période" at bounding box center [94, 168] width 35 height 37
